Goal: Transaction & Acquisition: Purchase product/service

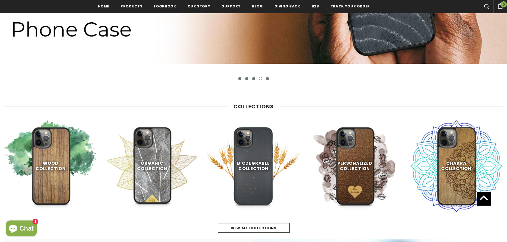
scroll to position [214, 0]
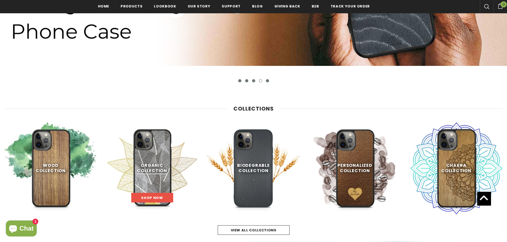
click at [156, 195] on link "Shop Now" at bounding box center [152, 198] width 42 height 10
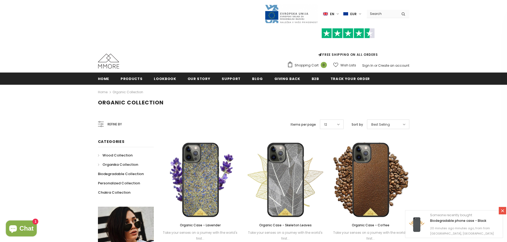
click at [114, 154] on span "Wood Collection" at bounding box center [117, 155] width 30 height 5
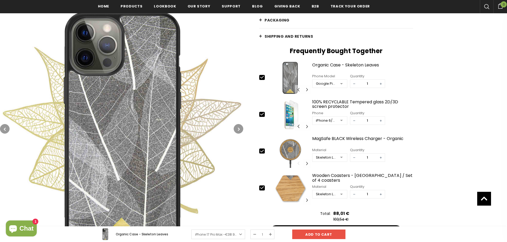
scroll to position [188, 0]
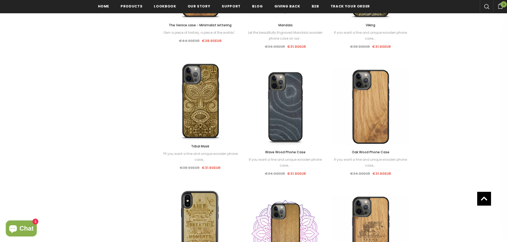
scroll to position [454, 0]
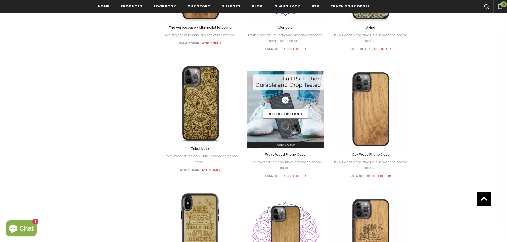
click at [290, 137] on img at bounding box center [285, 109] width 77 height 77
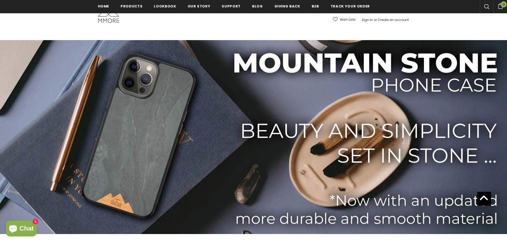
scroll to position [42, 0]
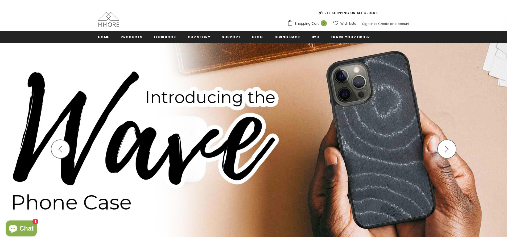
click at [63, 153] on button "button" at bounding box center [60, 149] width 19 height 19
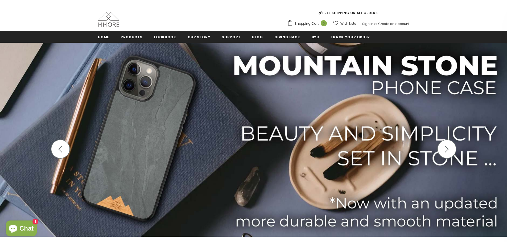
click at [234, 151] on img at bounding box center [253, 140] width 507 height 194
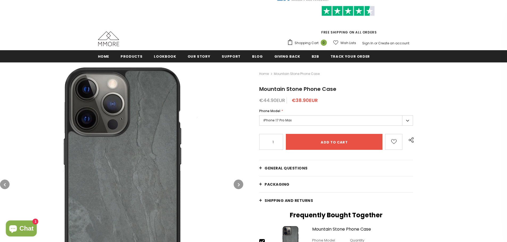
scroll to position [108, 0]
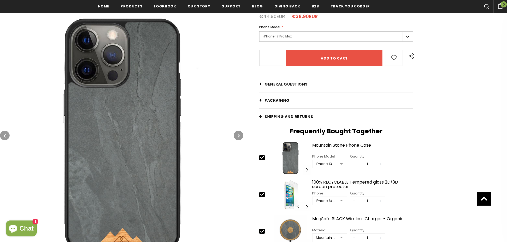
click at [364, 39] on label "iPhone 17 Pro Max" at bounding box center [336, 36] width 154 height 10
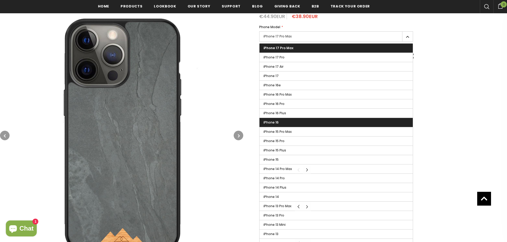
click at [284, 122] on label "iPhone 16" at bounding box center [336, 122] width 153 height 9
click at [0, 0] on input "iPhone 16" at bounding box center [0, 0] width 0 height 0
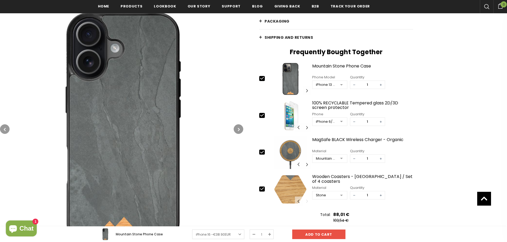
scroll to position [188, 0]
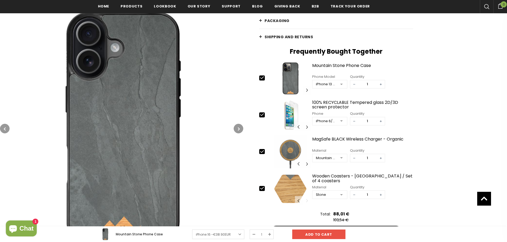
click at [145, 129] on img at bounding box center [121, 128] width 243 height 243
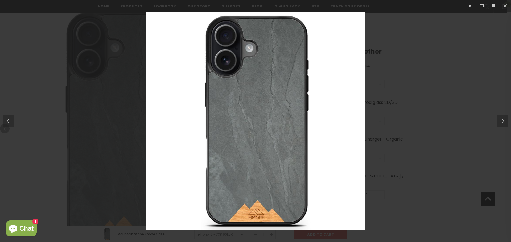
click at [269, 83] on img at bounding box center [255, 121] width 219 height 219
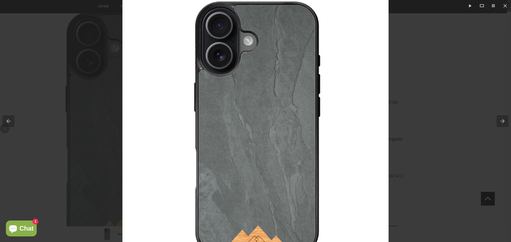
click at [505, 120] on button at bounding box center [504, 121] width 14 height 27
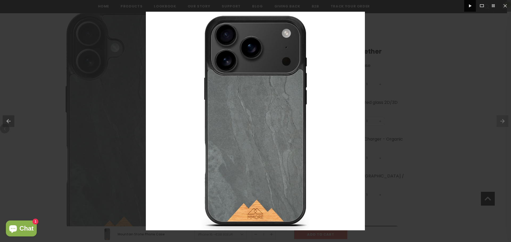
click at [467, 5] on button at bounding box center [470, 6] width 12 height 12
click at [469, 6] on button at bounding box center [470, 6] width 12 height 12
click at [503, 5] on button at bounding box center [505, 6] width 12 height 12
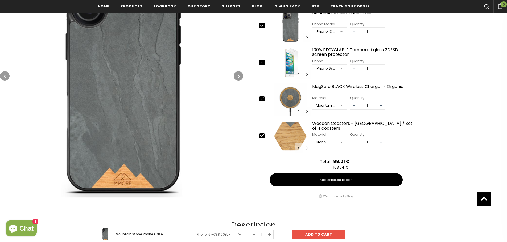
scroll to position [241, 0]
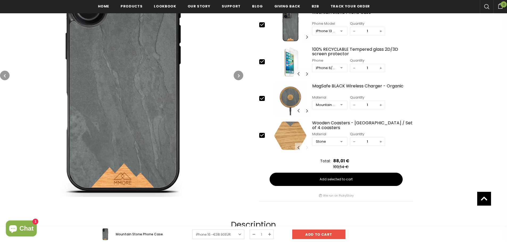
drag, startPoint x: 342, startPoint y: 123, endPoint x: 481, endPoint y: 107, distance: 139.9
click at [481, 107] on div "Home Mountain Stone Phone Case Mountain Stone Phone Case €44.90EUR €38.90EUR Ph…" at bounding box center [375, 25] width 264 height 360
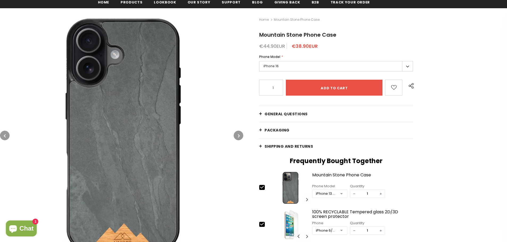
scroll to position [80, 0]
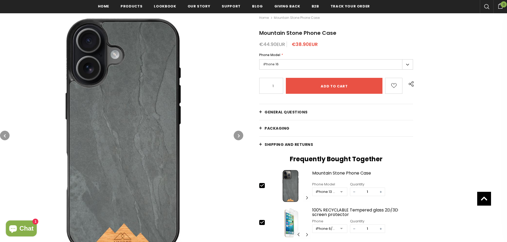
click at [240, 137] on button "button" at bounding box center [239, 136] width 10 height 10
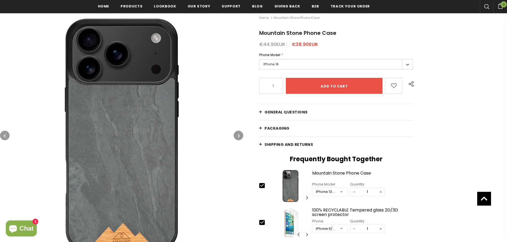
click at [240, 137] on button "button" at bounding box center [239, 136] width 10 height 10
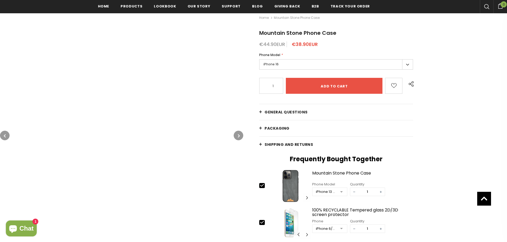
click at [240, 137] on button "button" at bounding box center [239, 136] width 10 height 10
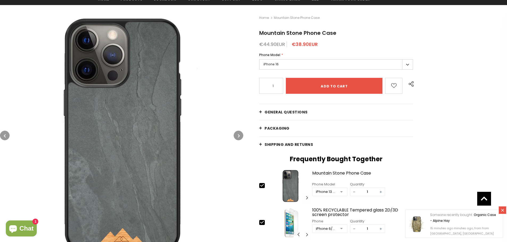
scroll to position [0, 0]
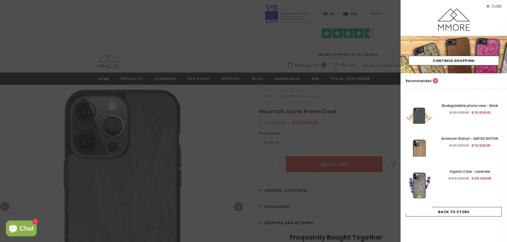
click at [501, 7] on span "Close" at bounding box center [497, 6] width 10 height 3
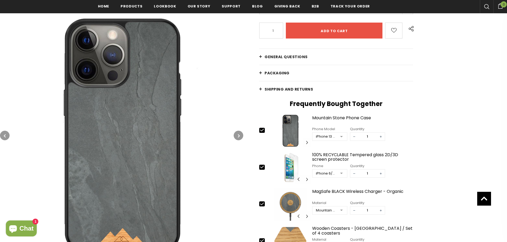
scroll to position [293, 0]
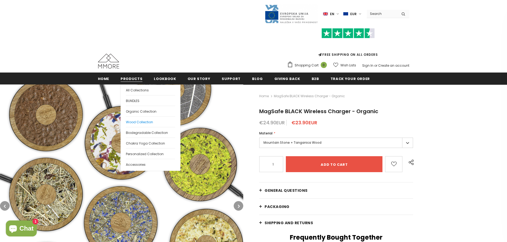
click at [141, 120] on link "Wood Collection" at bounding box center [150, 122] width 49 height 11
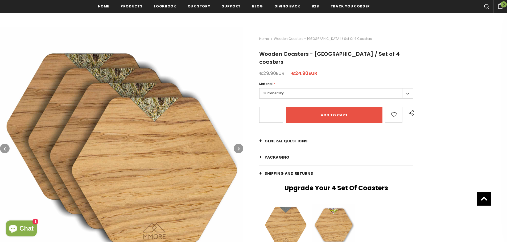
scroll to position [53, 0]
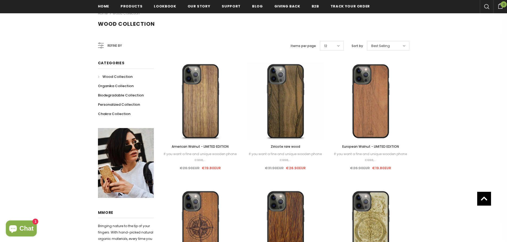
scroll to position [80, 0]
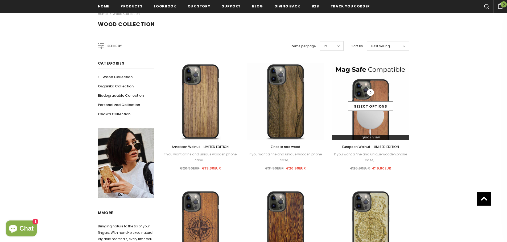
click at [380, 116] on img at bounding box center [370, 101] width 77 height 77
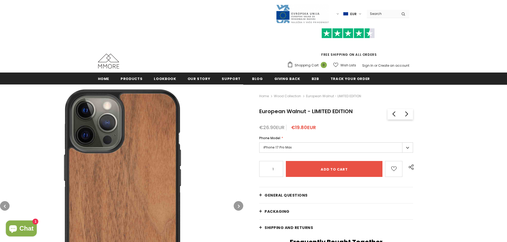
click at [408, 150] on label "iPhone 17 Pro Max" at bounding box center [336, 148] width 154 height 10
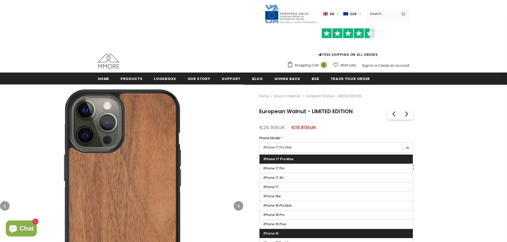
click at [282, 233] on label "iPhone 16" at bounding box center [336, 233] width 153 height 9
click at [0, 0] on input "iPhone 16" at bounding box center [0, 0] width 0 height 0
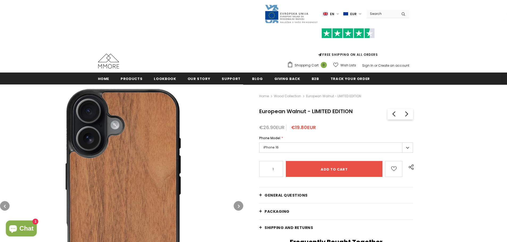
click at [239, 151] on img at bounding box center [121, 206] width 243 height 243
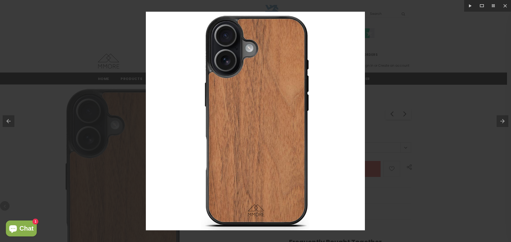
click at [506, 124] on button at bounding box center [504, 121] width 14 height 27
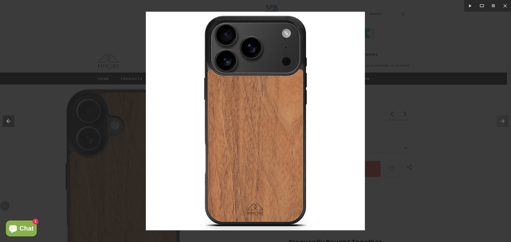
click at [485, 125] on div at bounding box center [255, 121] width 511 height 242
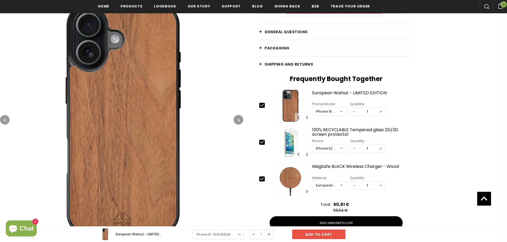
scroll to position [240, 0]
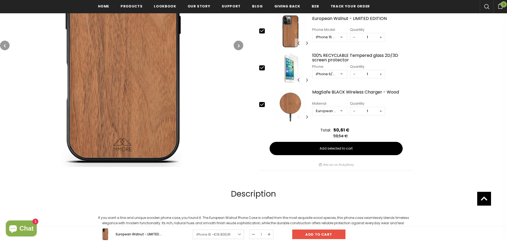
click at [265, 104] on div at bounding box center [264, 105] width 11 height 6
type input "0"
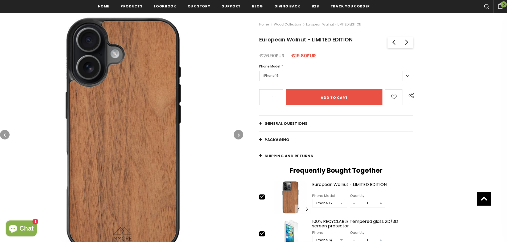
scroll to position [53, 0]
